Goal: Task Accomplishment & Management: Use online tool/utility

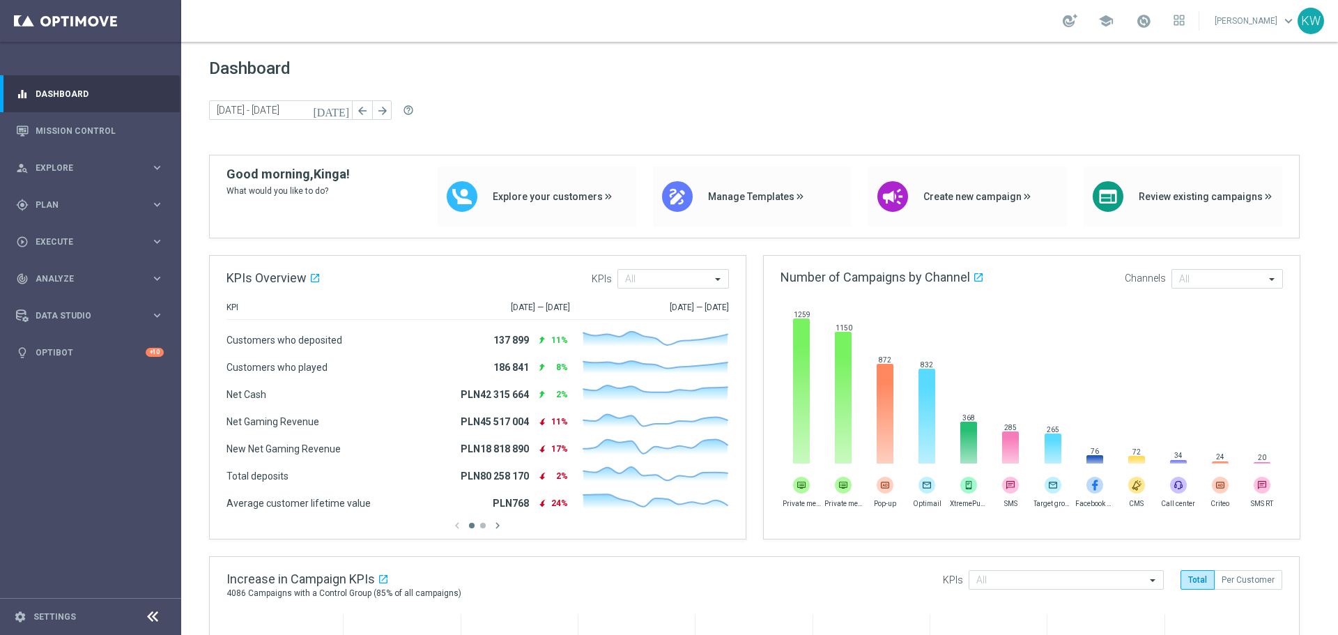
click at [463, 107] on div "[DATE] [DATE] - [DATE] arrow_back arrow_forward help_outline" at bounding box center [759, 110] width 1101 height 21
click at [109, 128] on link "Mission Control" at bounding box center [100, 130] width 128 height 37
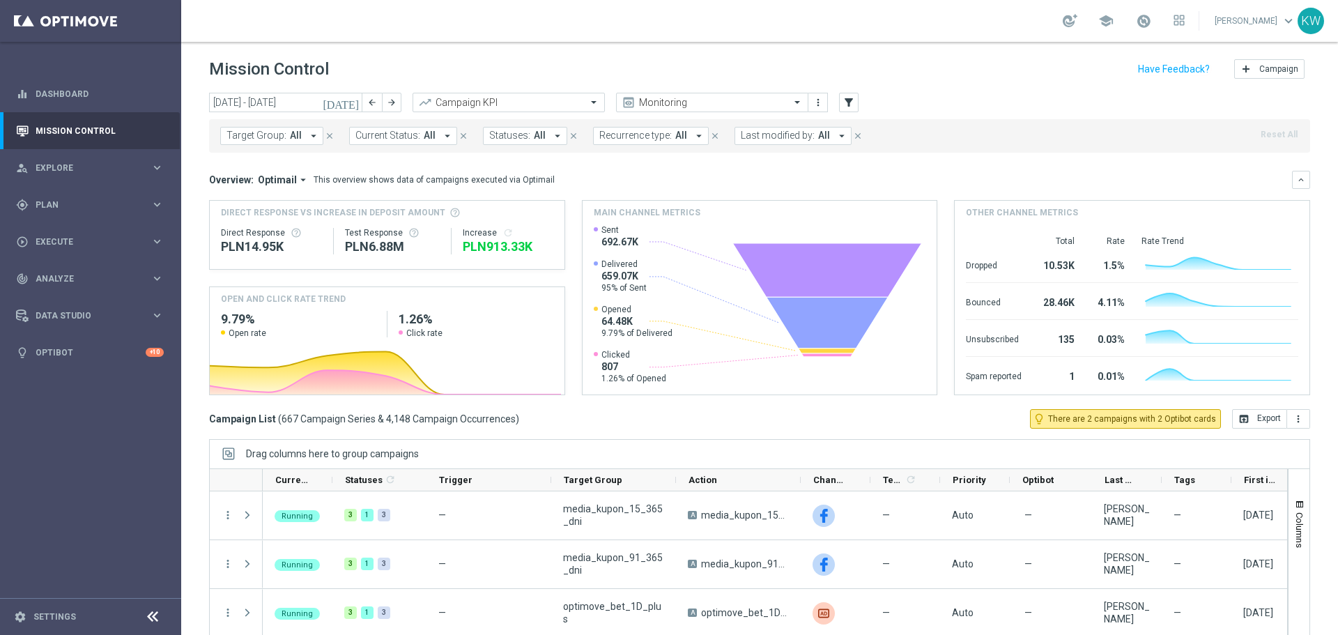
click at [1301, 177] on div "today 15 Sep 2025 - 21 Sep 2025 arrow_back arrow_forward Campaign KPI trending_…" at bounding box center [759, 358] width 1157 height 530
click at [1296, 181] on icon "keyboard_arrow_down" at bounding box center [1301, 180] width 10 height 10
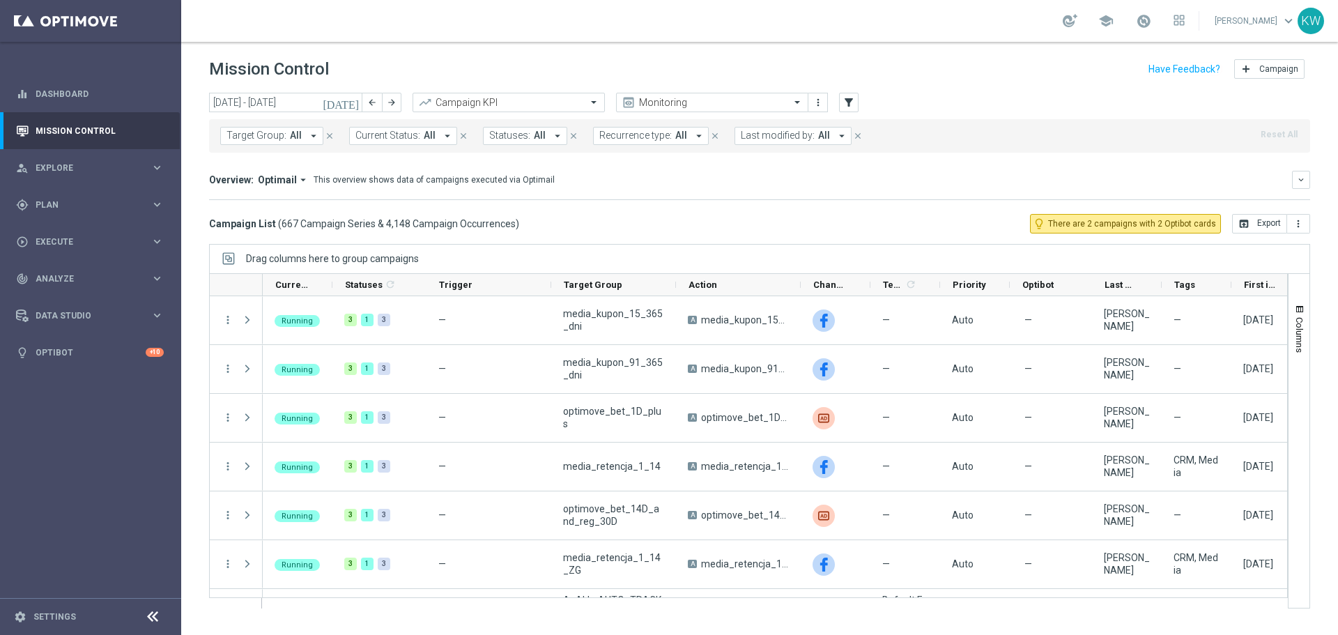
click at [733, 89] on header "Mission Control add Campaign" at bounding box center [759, 67] width 1157 height 51
click at [735, 100] on input "text" at bounding box center [698, 103] width 149 height 12
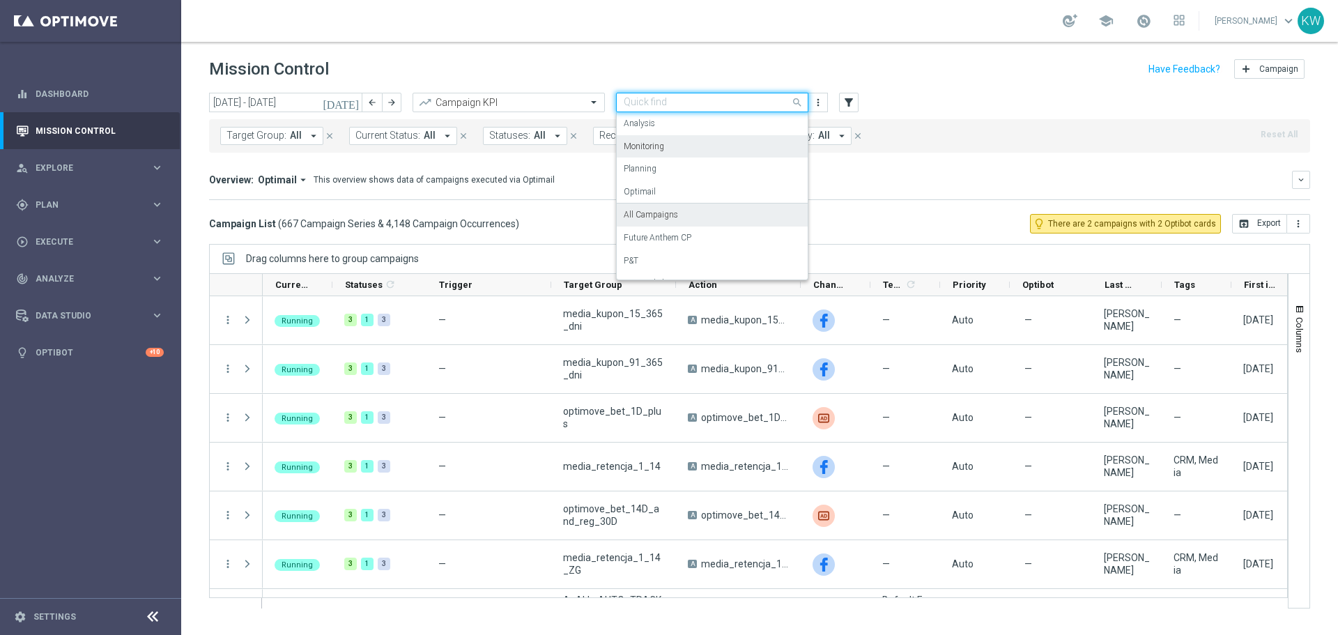
click at [740, 222] on div "All Campaigns" at bounding box center [712, 215] width 177 height 23
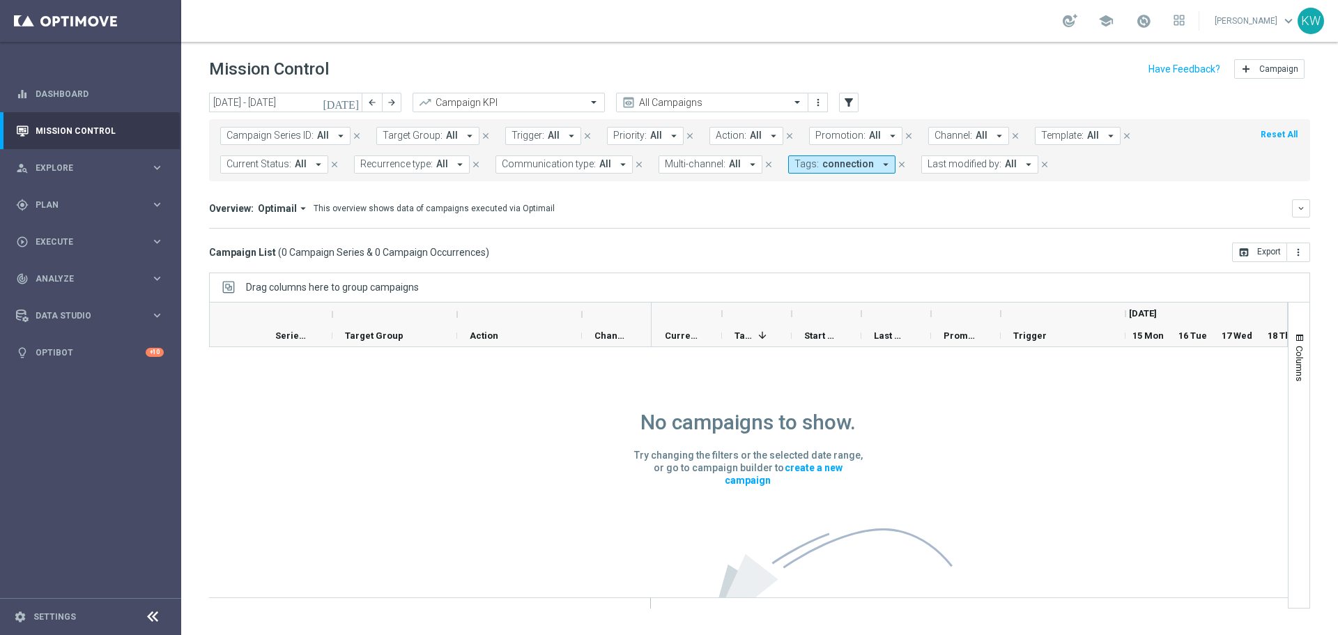
click at [851, 152] on form "Campaign Series ID: All arrow_drop_down close Target Group: All arrow_drop_down…" at bounding box center [728, 150] width 1017 height 47
click at [854, 164] on span "connection" at bounding box center [848, 164] width 52 height 12
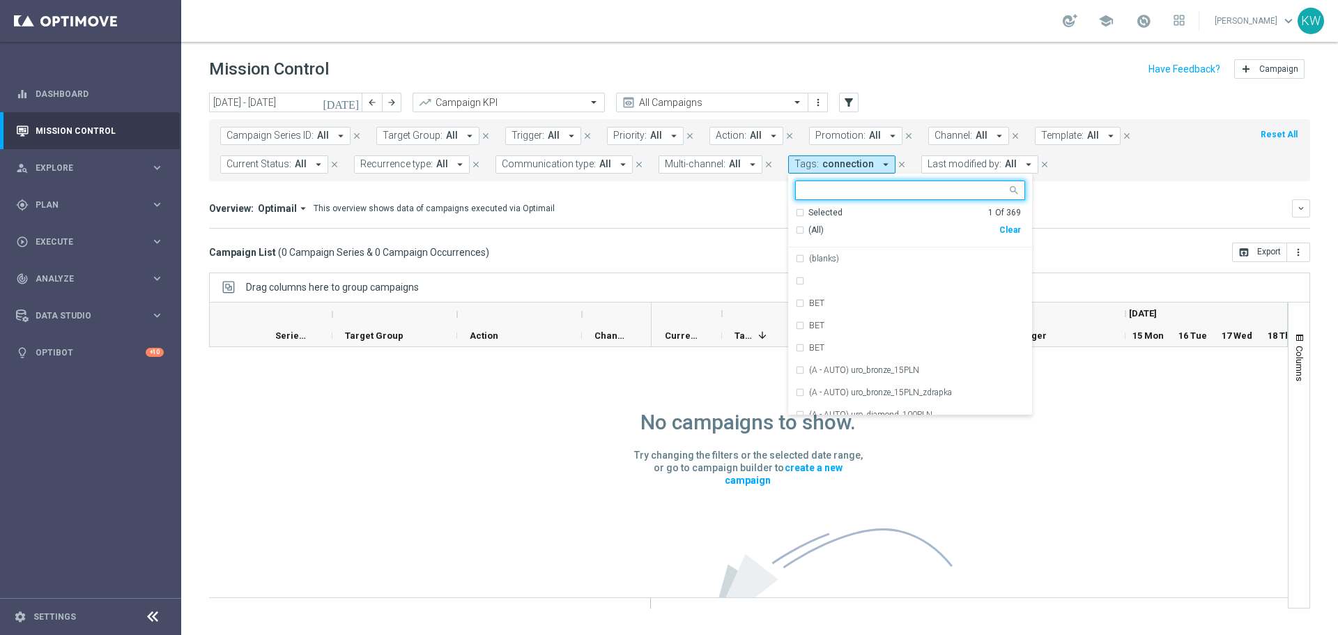
click at [0, 0] on div "Clear" at bounding box center [0, 0] width 0 height 0
click at [1133, 199] on div "Overview: Optimail arrow_drop_down This overview shows data of campaigns execut…" at bounding box center [759, 208] width 1101 height 18
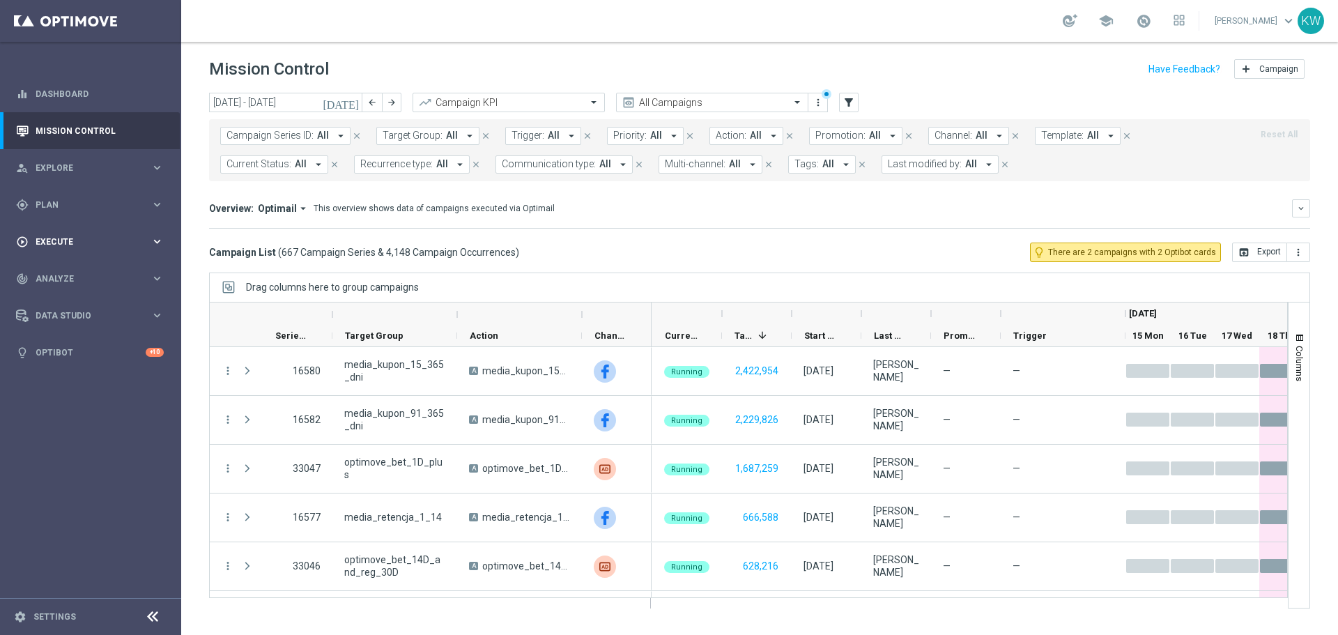
click at [122, 243] on span "Execute" at bounding box center [93, 242] width 115 height 8
click at [121, 210] on div "gps_fixed Plan" at bounding box center [83, 205] width 135 height 13
click at [107, 267] on accordion "Templates keyboard_arrow_right Optimail" at bounding box center [108, 275] width 144 height 21
click at [105, 273] on span "Templates" at bounding box center [87, 275] width 100 height 8
click at [85, 292] on link "Optimail" at bounding box center [94, 296] width 102 height 11
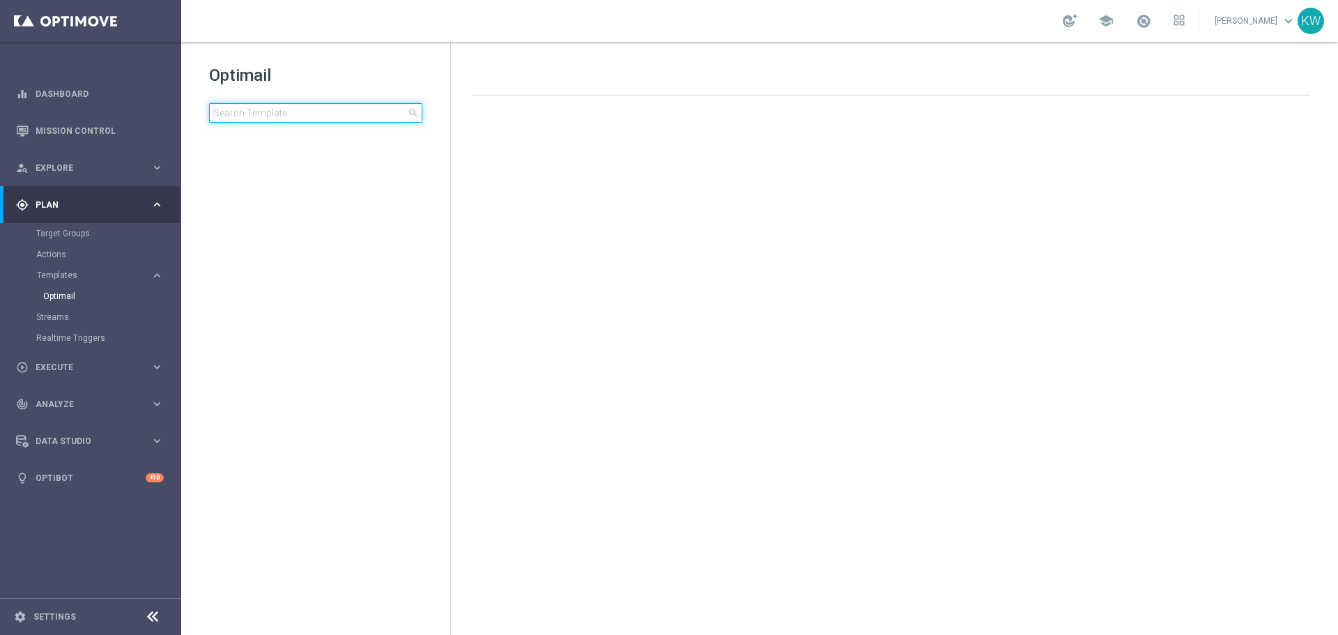
click at [296, 107] on input at bounding box center [315, 113] width 213 height 20
type input "winning"
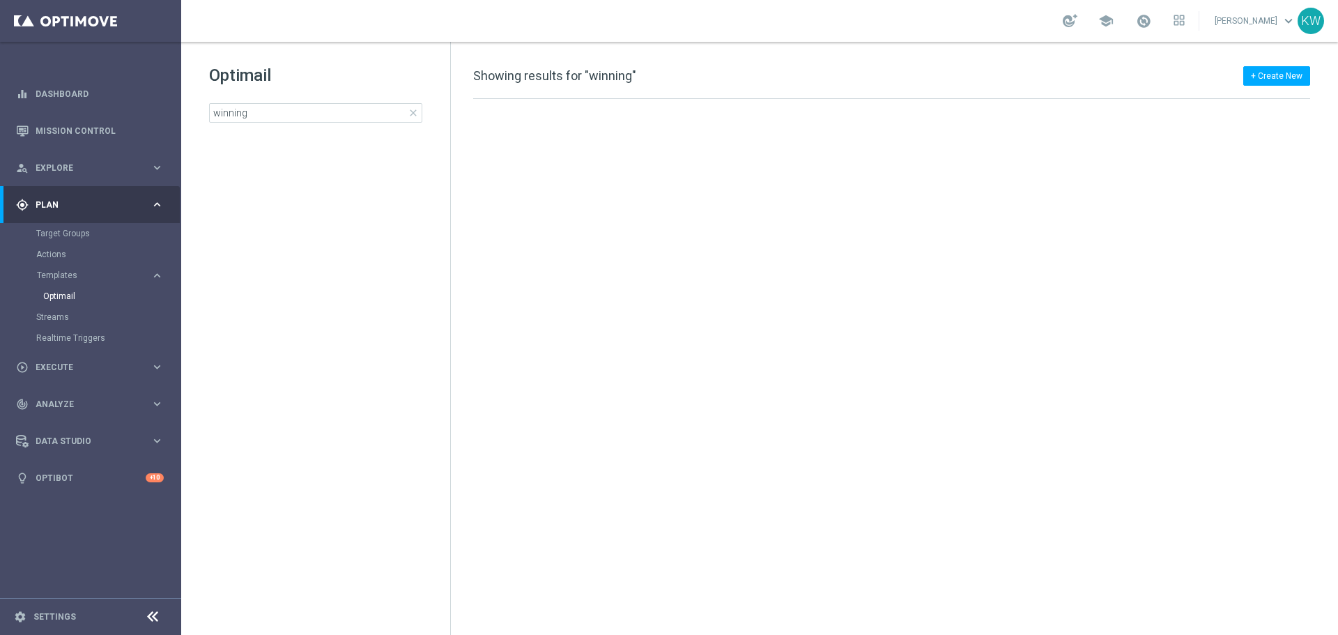
click at [416, 107] on span "close" at bounding box center [413, 112] width 11 height 11
click at [62, 273] on span "Templates" at bounding box center [87, 275] width 100 height 8
click at [63, 277] on span "Templates" at bounding box center [87, 275] width 100 height 8
click at [95, 275] on span "Templates" at bounding box center [87, 275] width 100 height 8
click at [1305, 21] on div "KW" at bounding box center [1311, 21] width 26 height 26
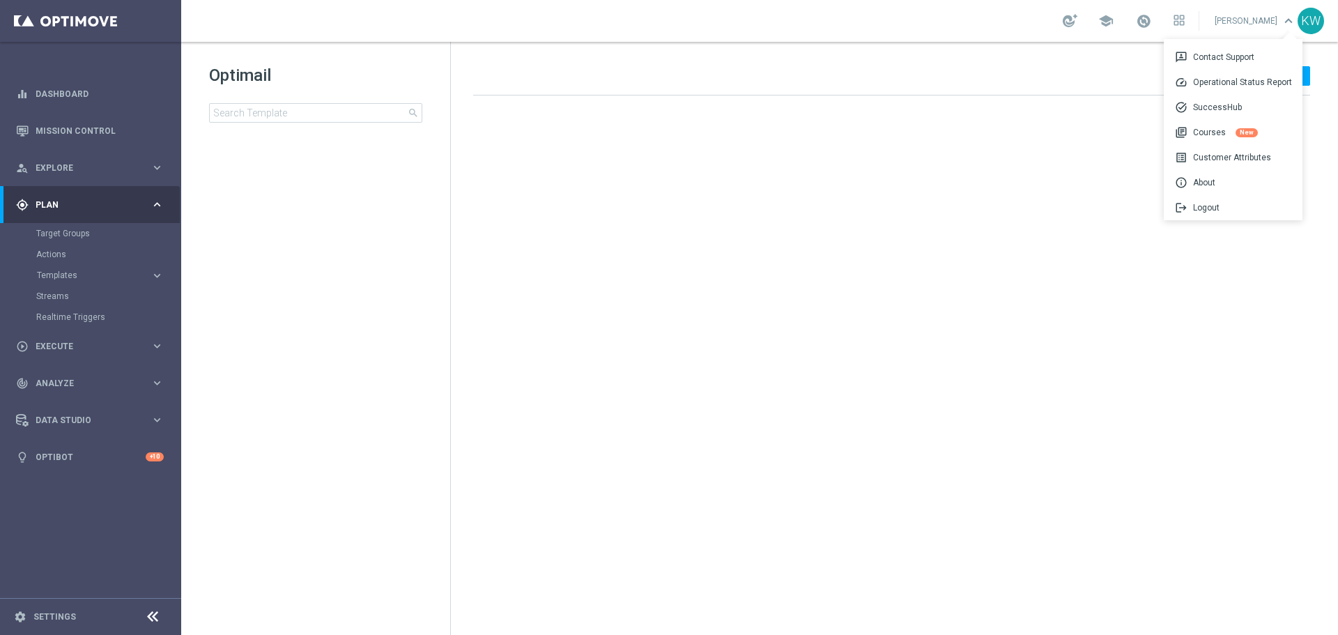
click at [1305, 21] on div "KW" at bounding box center [1311, 21] width 26 height 26
click at [90, 277] on span "Templates" at bounding box center [87, 275] width 100 height 8
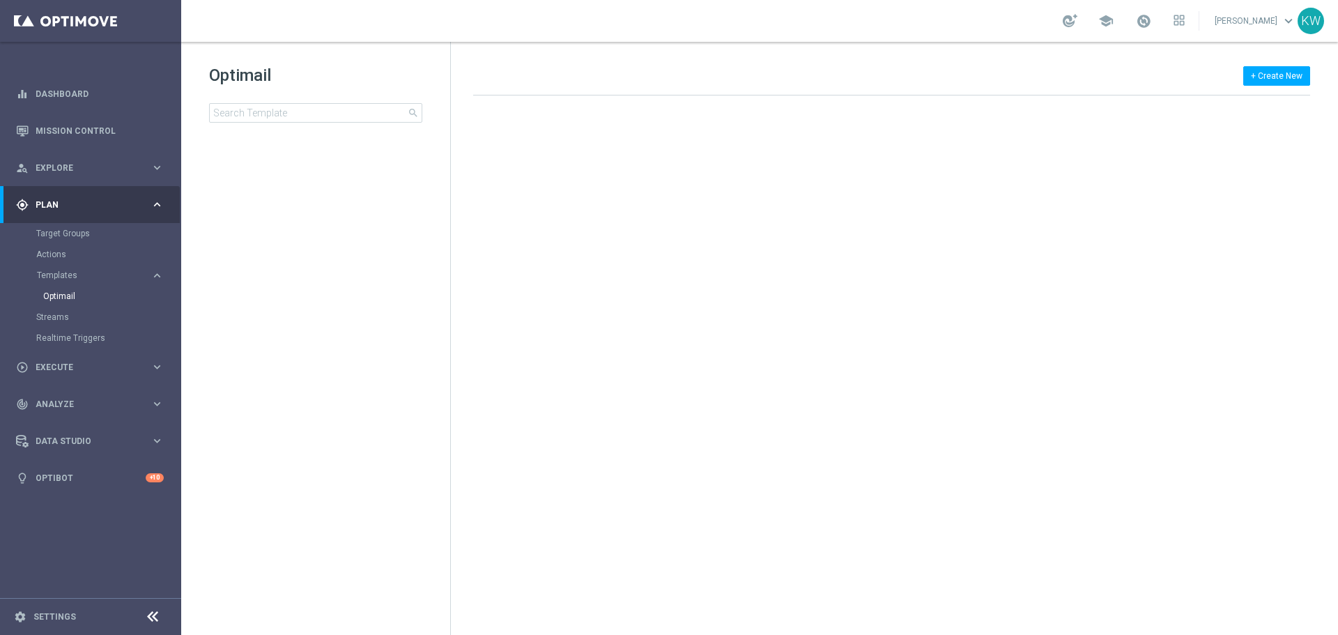
click at [95, 302] on div "Optimail" at bounding box center [111, 296] width 137 height 21
click at [57, 302] on div "Optimail" at bounding box center [111, 296] width 137 height 21
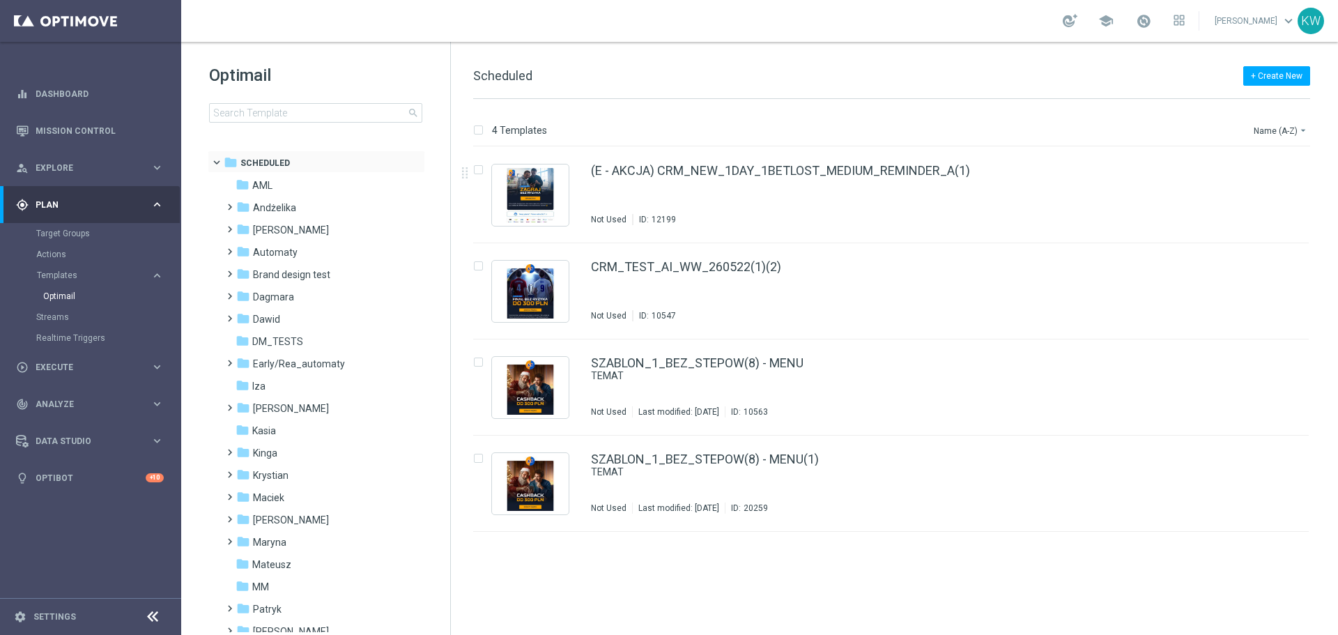
click at [220, 162] on span at bounding box center [223, 159] width 6 height 6
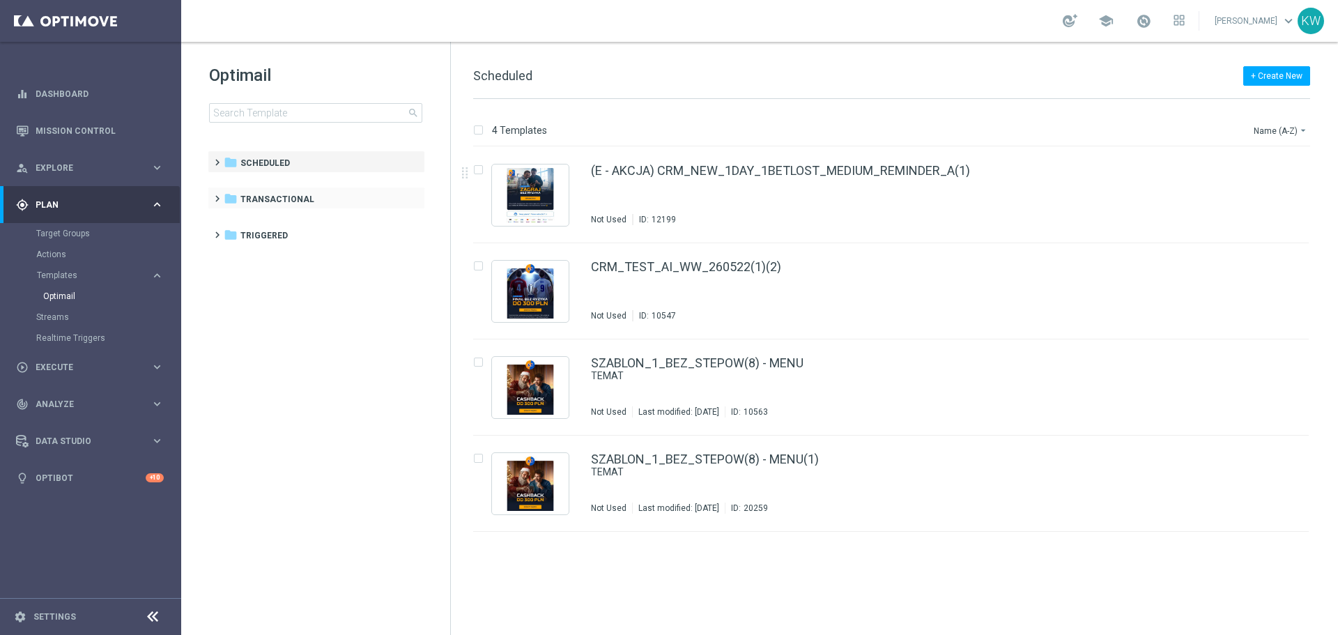
click at [217, 195] on span at bounding box center [214, 193] width 6 height 6
click at [283, 224] on span "Admintool" at bounding box center [275, 221] width 46 height 13
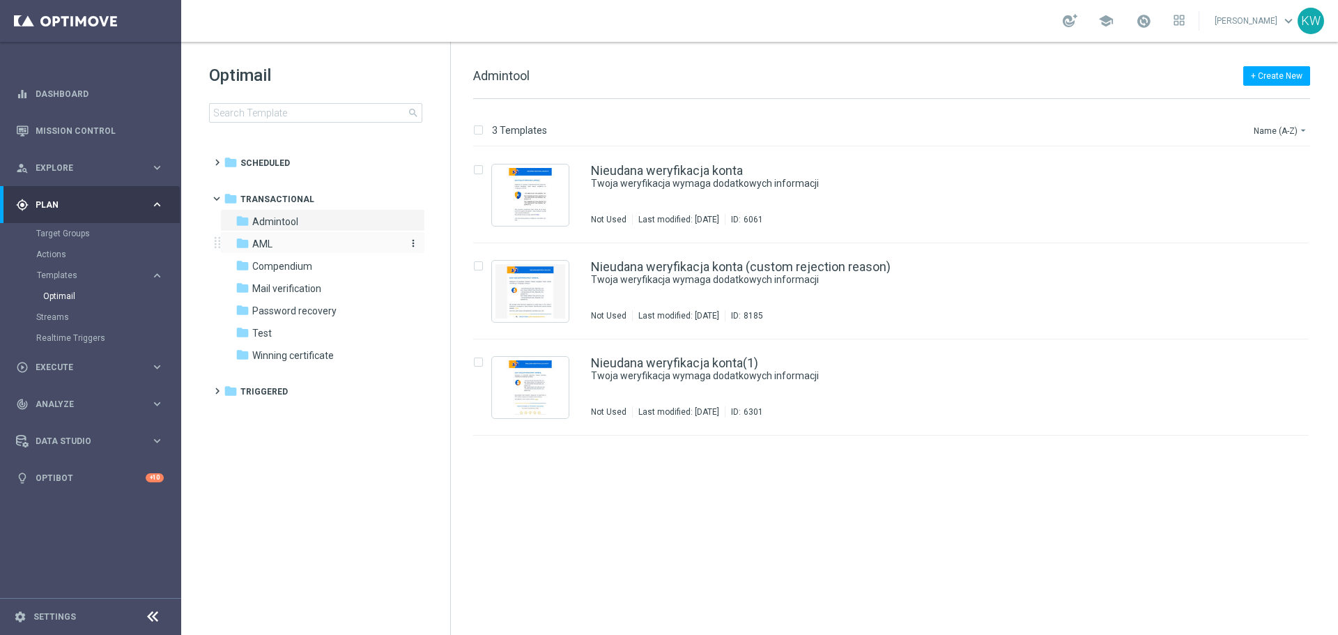
click at [284, 247] on div "folder AML" at bounding box center [316, 244] width 160 height 16
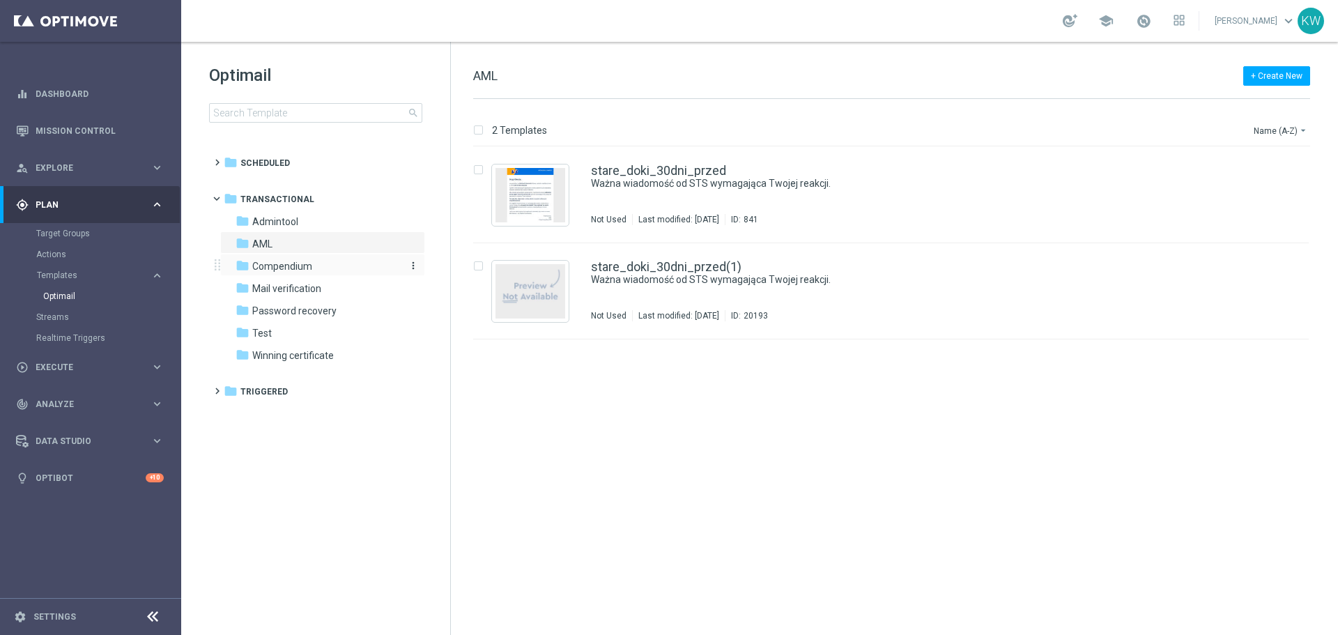
click at [289, 268] on span "Compendium" at bounding box center [282, 266] width 60 height 13
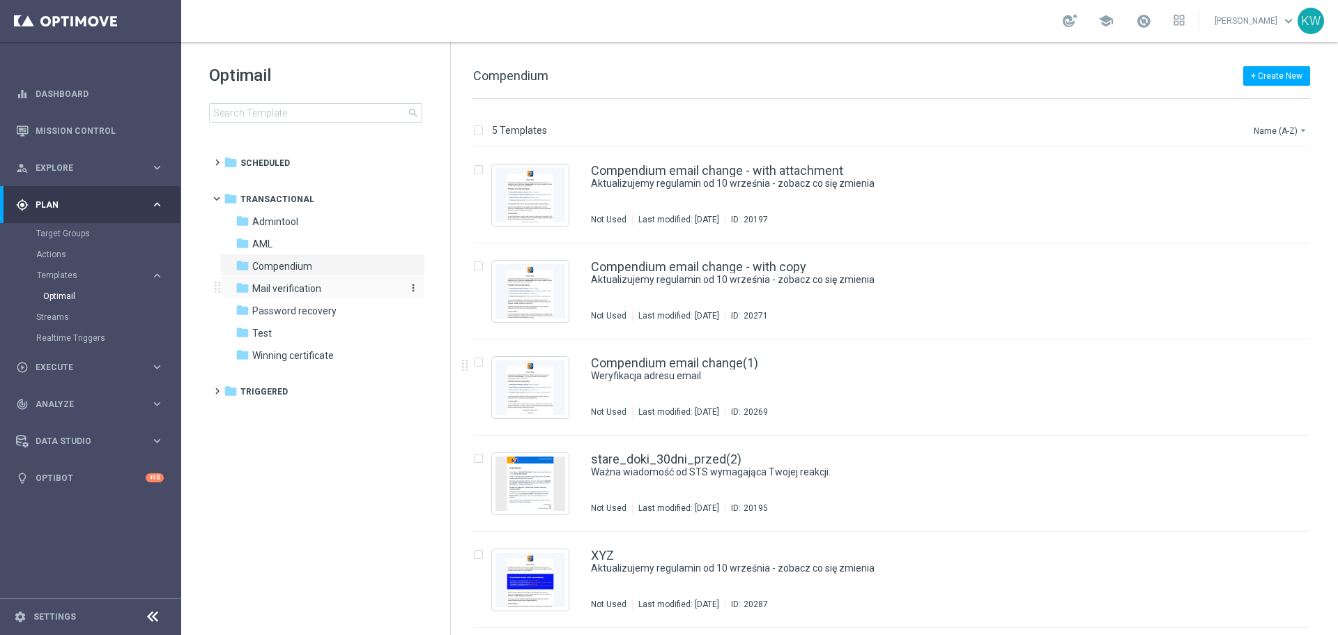
click at [342, 287] on div "folder Mail verification" at bounding box center [316, 289] width 160 height 16
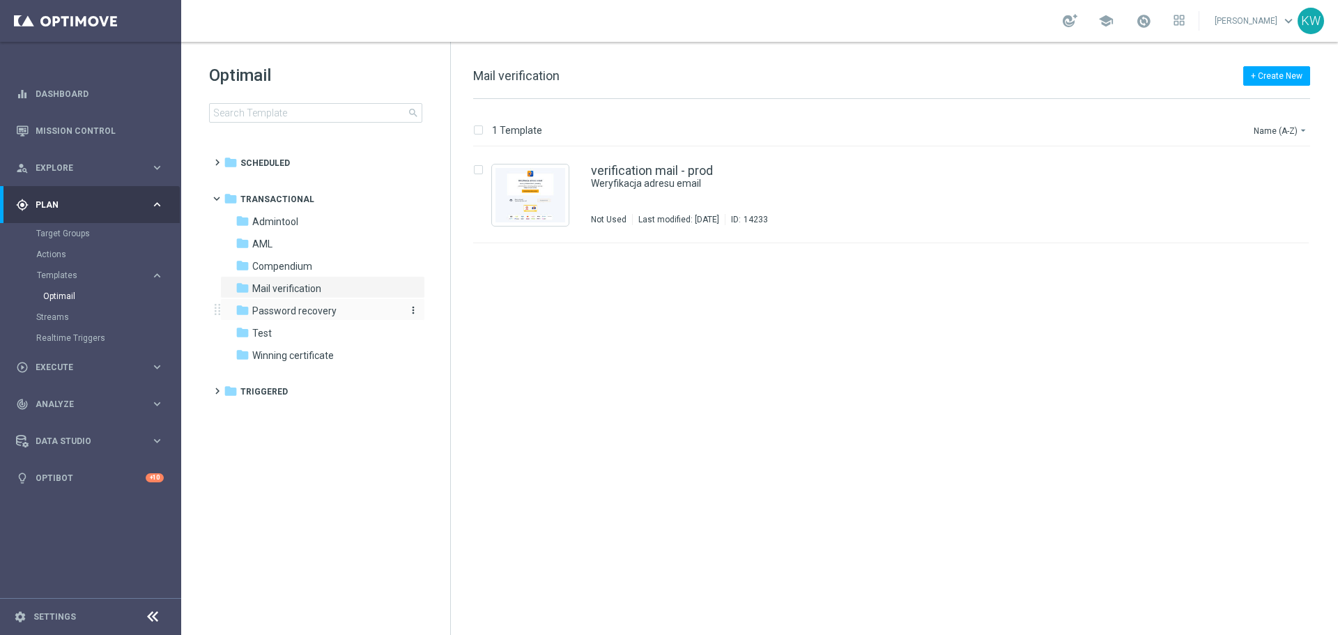
click at [335, 309] on span "Password recovery" at bounding box center [294, 311] width 84 height 13
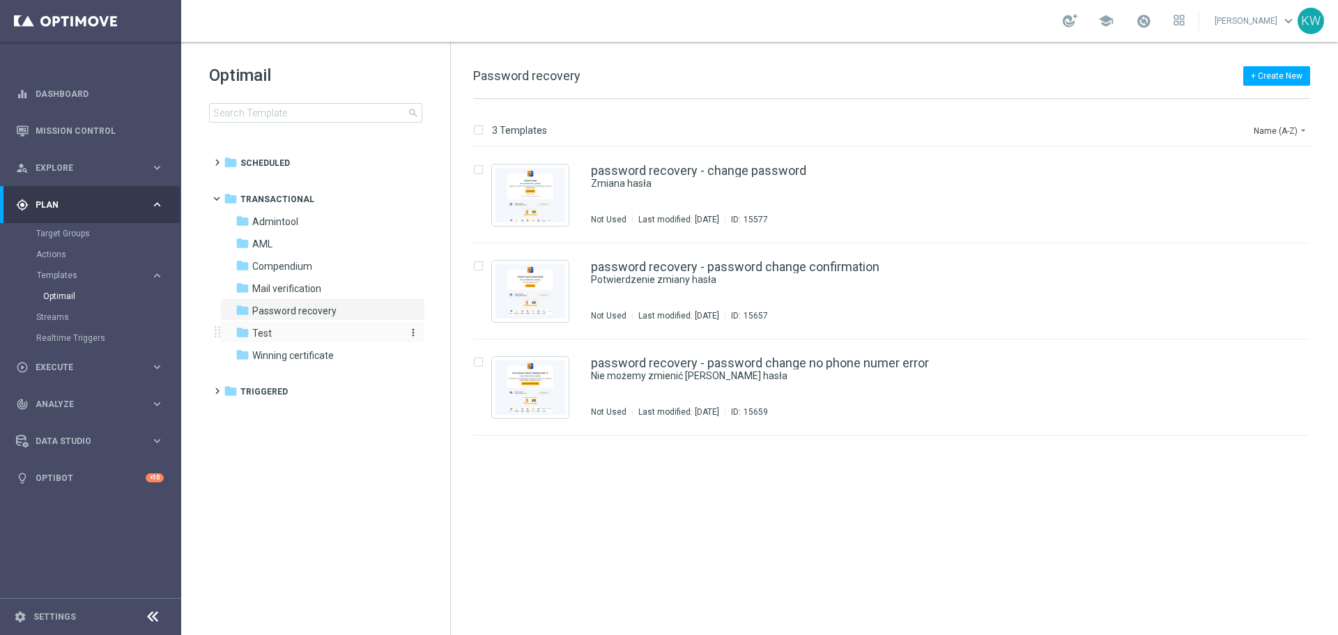
click at [335, 332] on div "folder Test" at bounding box center [316, 333] width 160 height 16
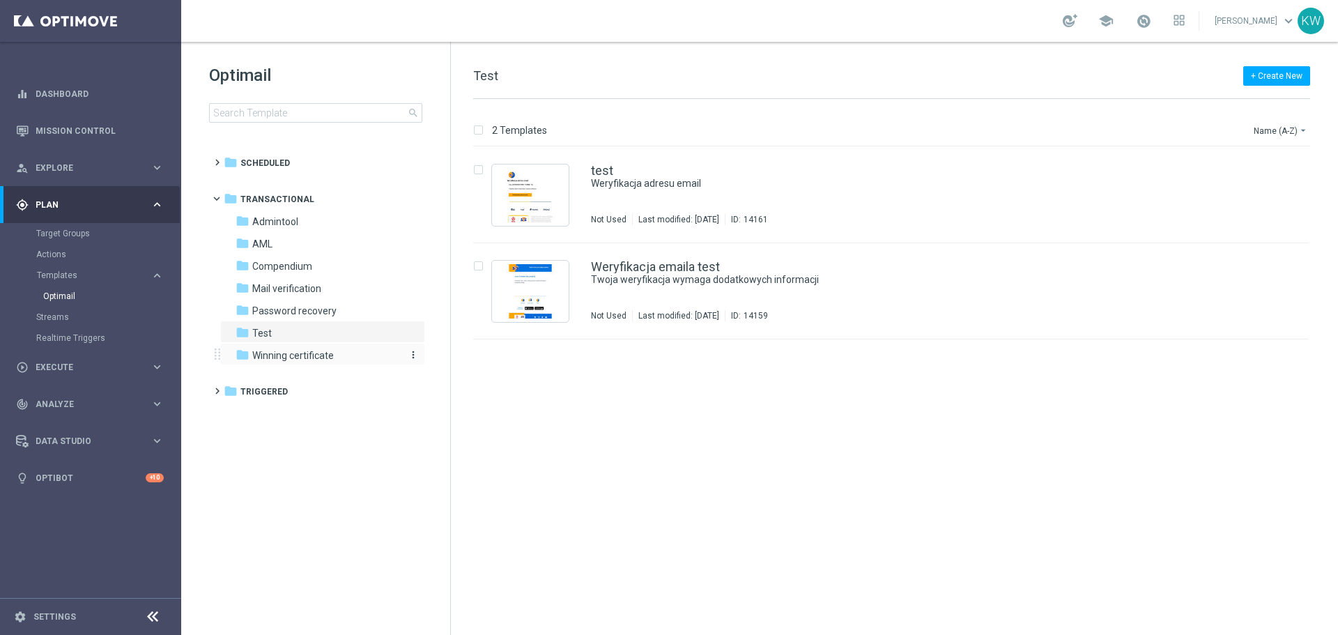
click at [333, 352] on span "Winning certificate" at bounding box center [293, 355] width 82 height 13
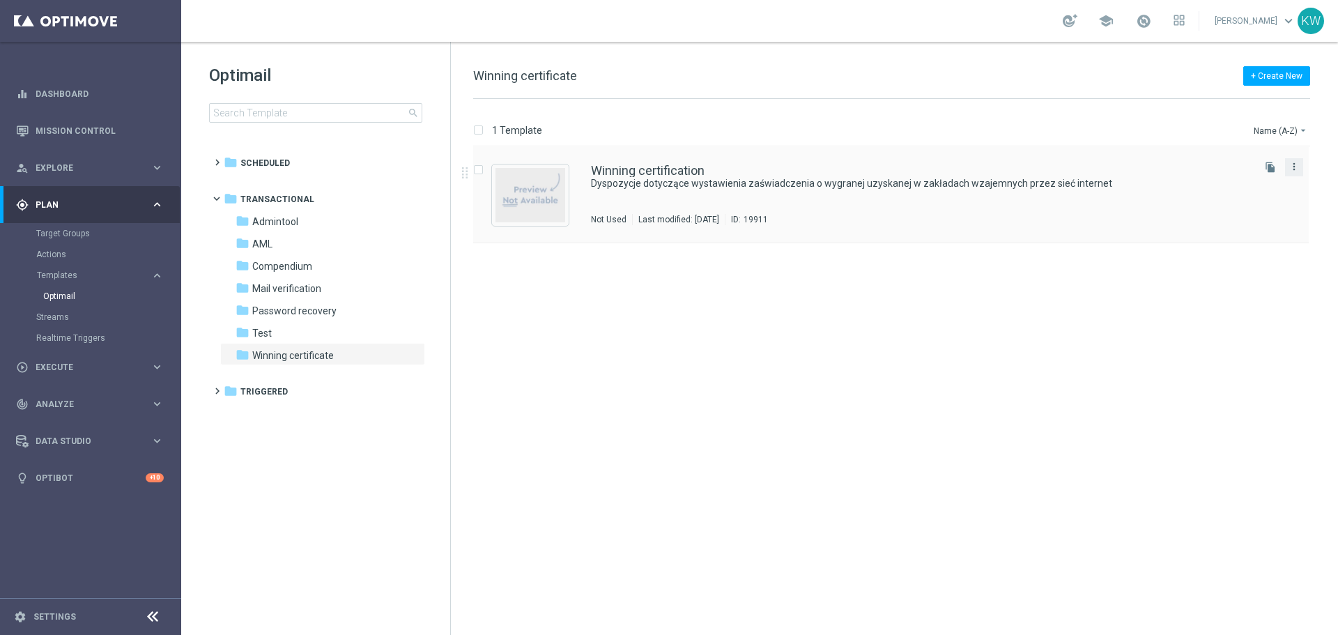
click at [1298, 164] on icon "more_vert" at bounding box center [1294, 166] width 11 height 11
click at [697, 351] on div "insert_drive_file Winning certification Dyspozycje dotyczące wystawienia zaświa…" at bounding box center [897, 391] width 876 height 488
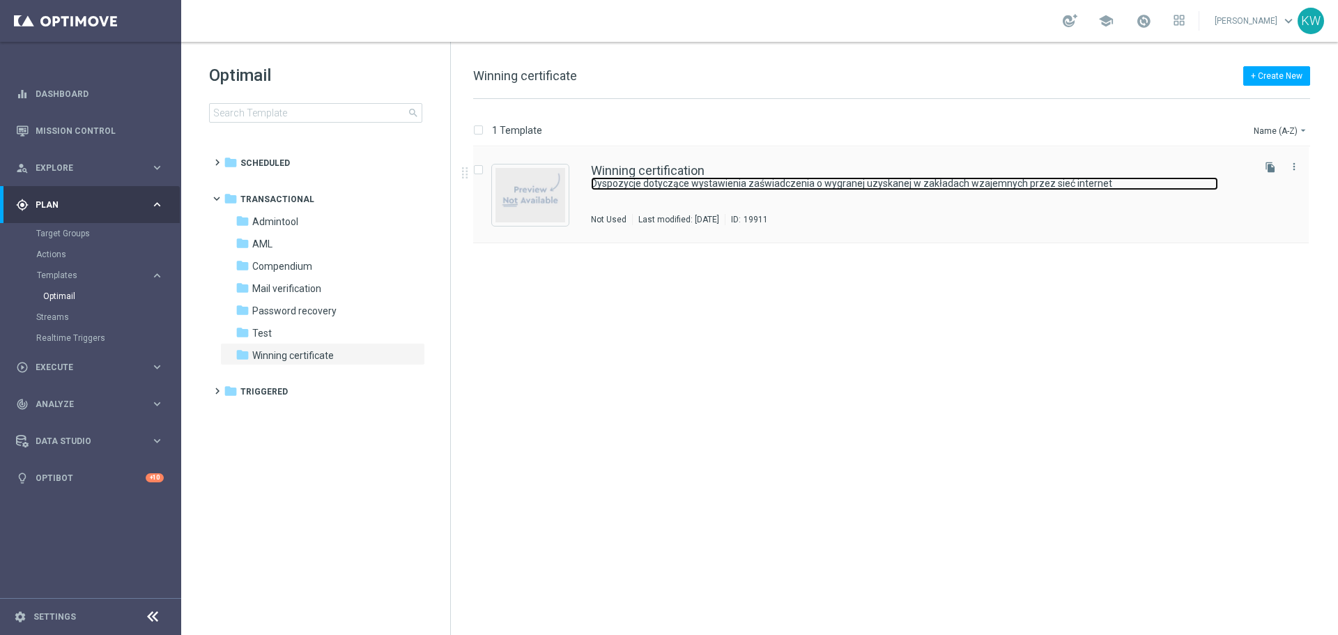
click at [669, 183] on link "Dyspozycje dotyczące wystawienia zaświadczenia o wygranej uzyskanej w zakładach…" at bounding box center [904, 183] width 627 height 13
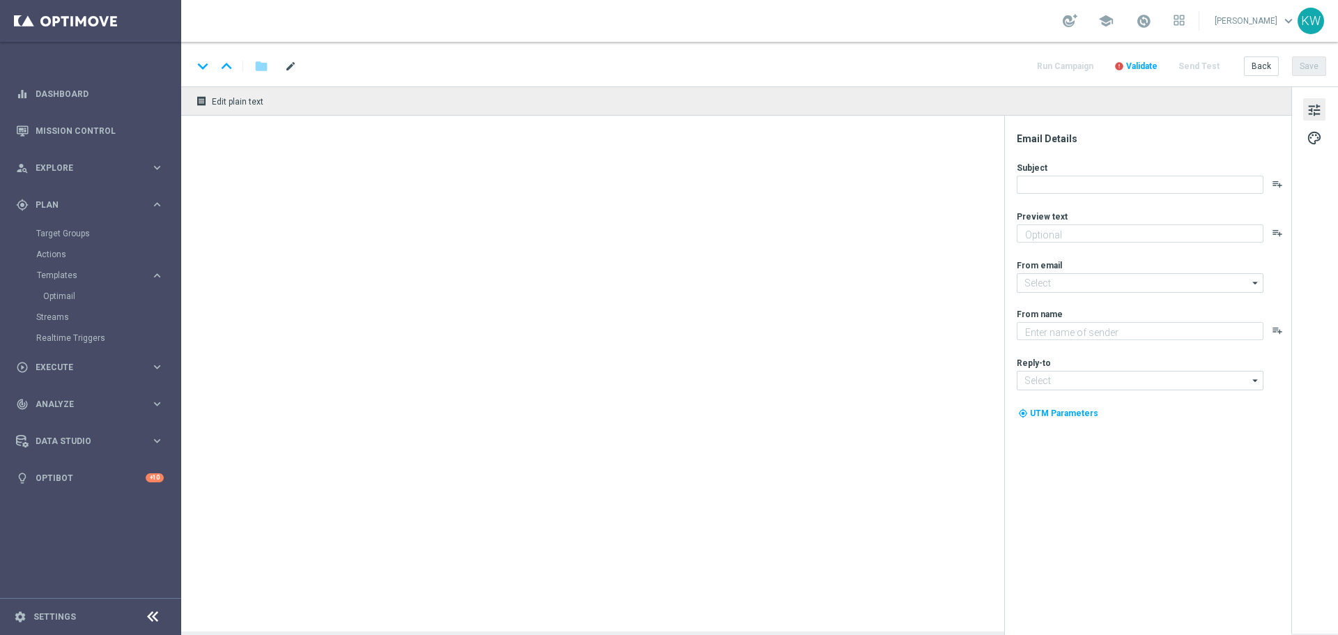
click at [296, 68] on span "mode_edit" at bounding box center [290, 66] width 13 height 13
click at [798, 39] on div "school [PERSON_NAME] keyboard_arrow_down KW" at bounding box center [759, 21] width 1157 height 42
click at [1257, 68] on button "Back" at bounding box center [1261, 66] width 35 height 20
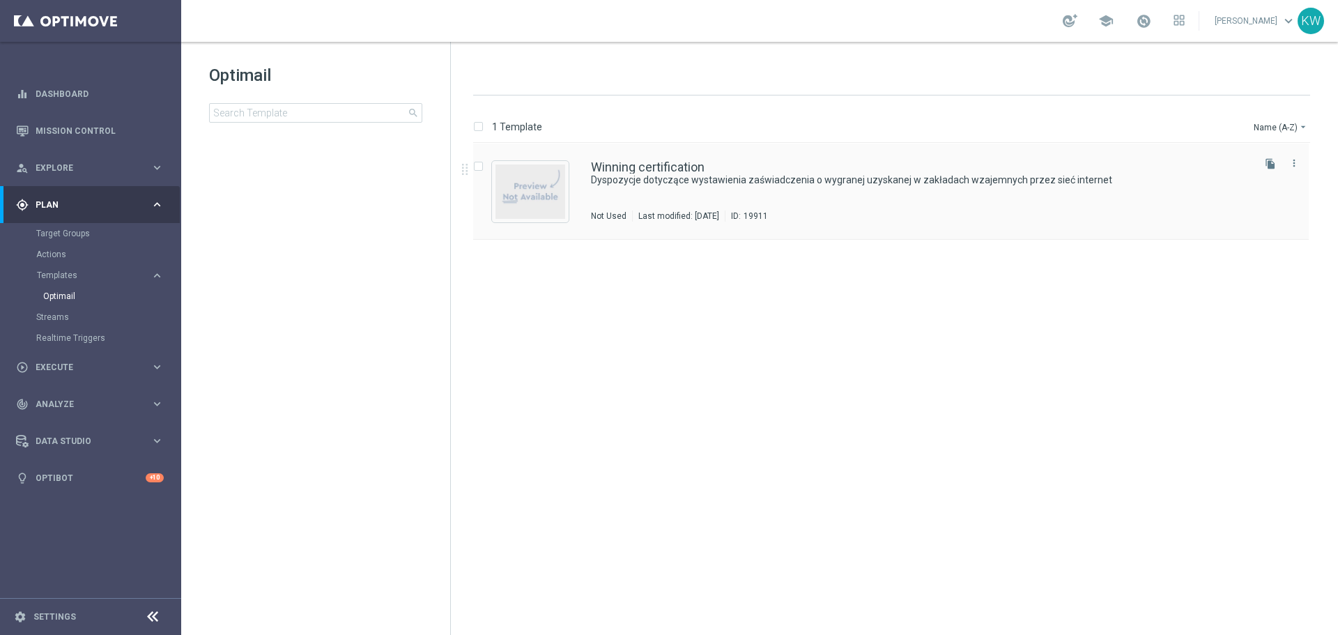
drag, startPoint x: 711, startPoint y: 166, endPoint x: 592, endPoint y: 167, distance: 119.2
click at [592, 167] on div "Winning certification" at bounding box center [920, 167] width 659 height 13
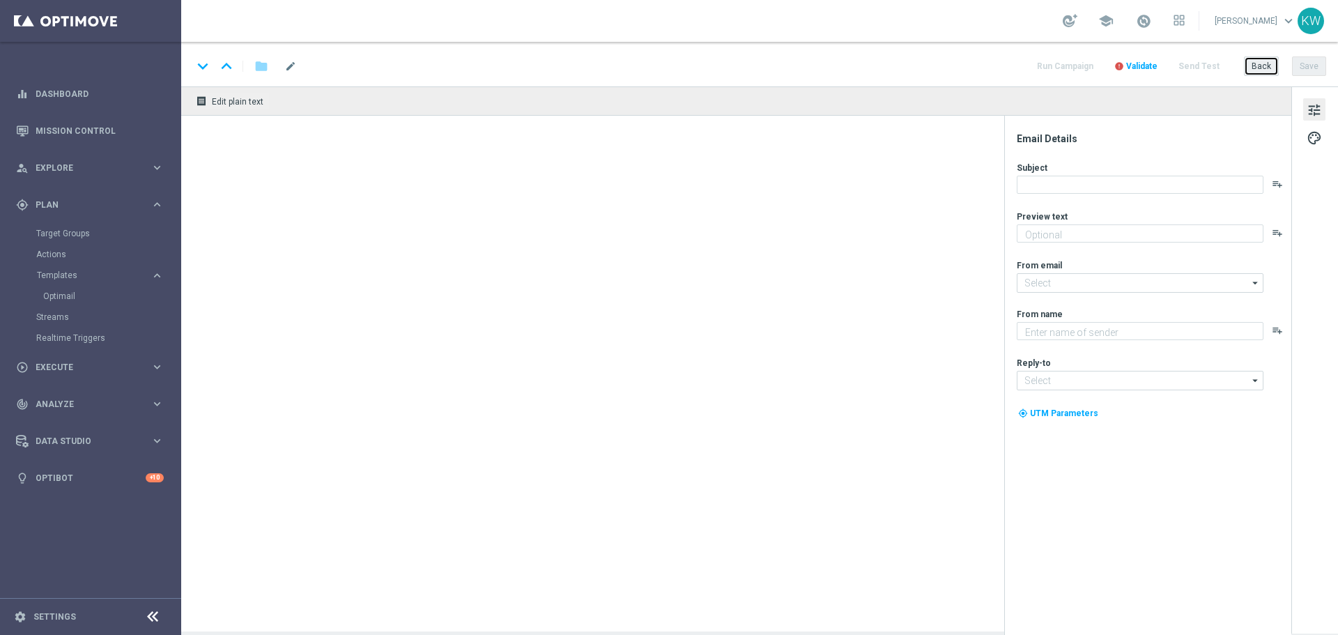
click at [1273, 69] on button "Back" at bounding box center [1261, 66] width 35 height 20
